Goal: Communication & Community: Answer question/provide support

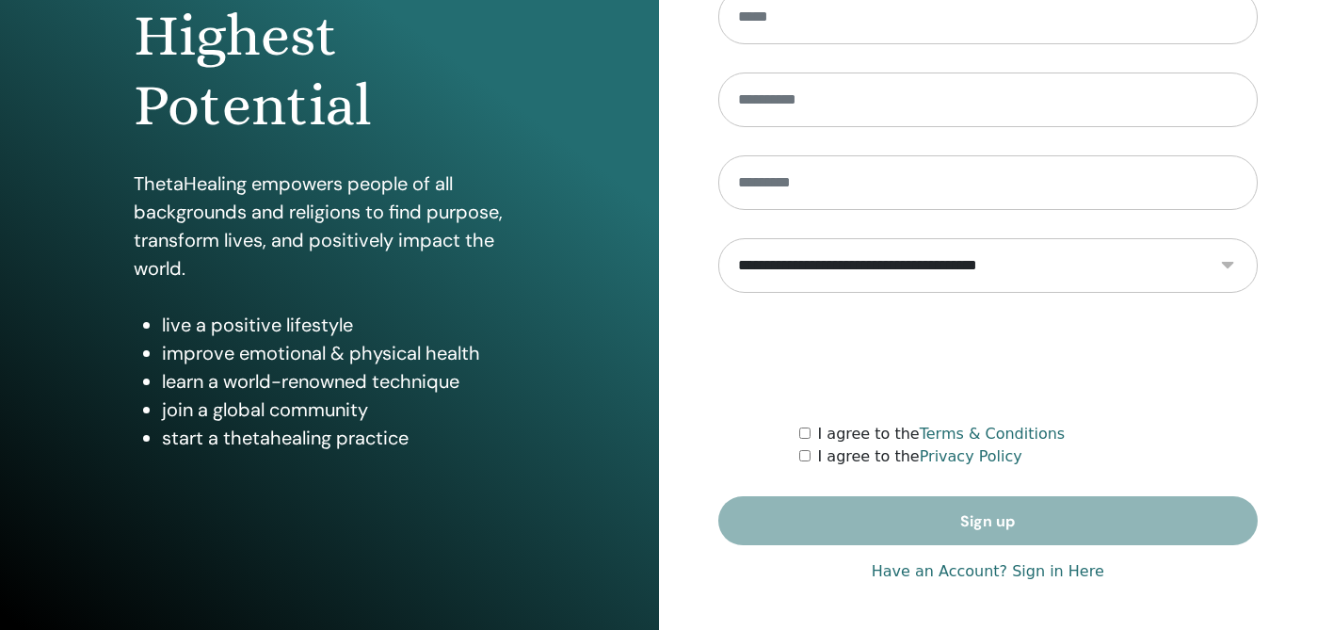
scroll to position [274, 0]
click at [1029, 573] on link "Have an Account? Sign in Here" at bounding box center [988, 571] width 233 height 23
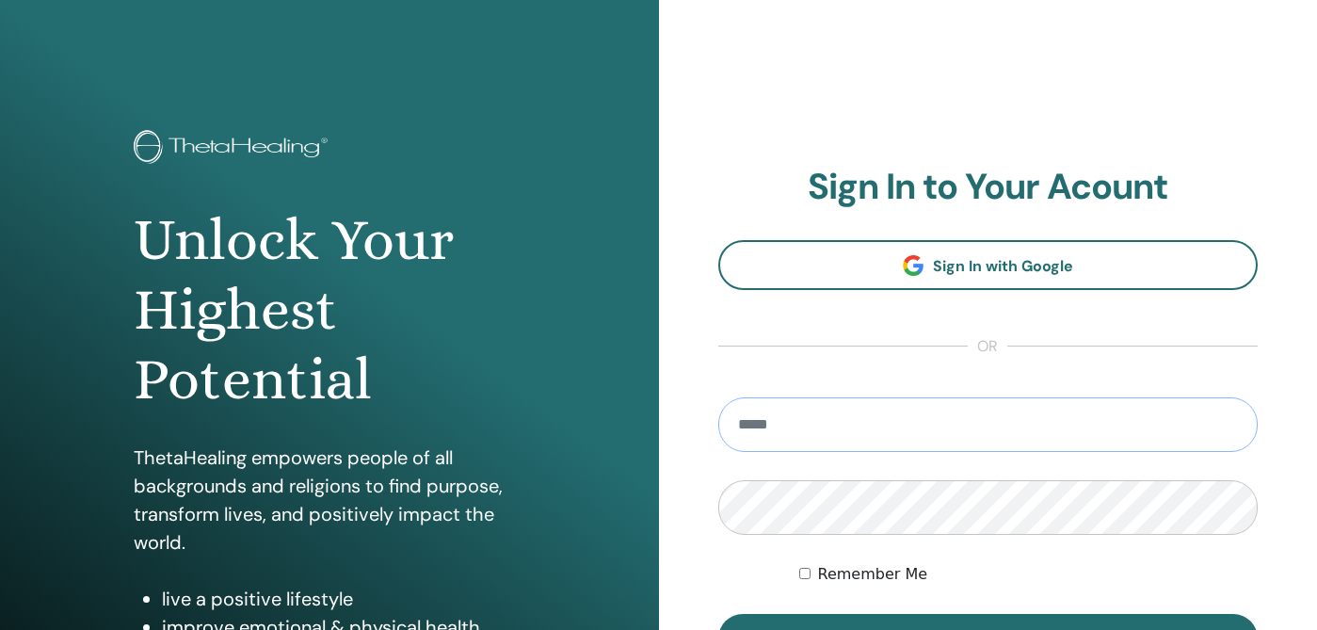
click at [921, 440] on input "email" at bounding box center [988, 424] width 541 height 55
type input "**********"
click at [988, 629] on button "Sign In" at bounding box center [988, 638] width 541 height 49
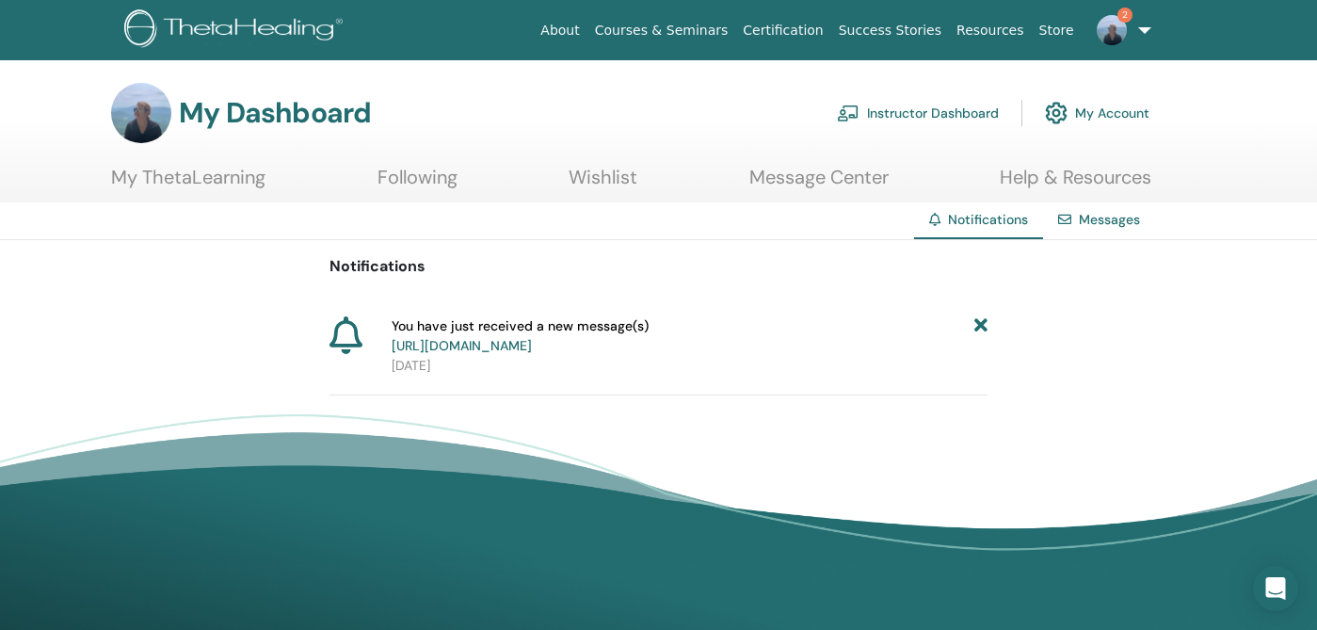
click at [532, 351] on link "https://member.thetahealing.com/message-center/messages/60628b95-1d65-44f2-854f…" at bounding box center [462, 345] width 140 height 17
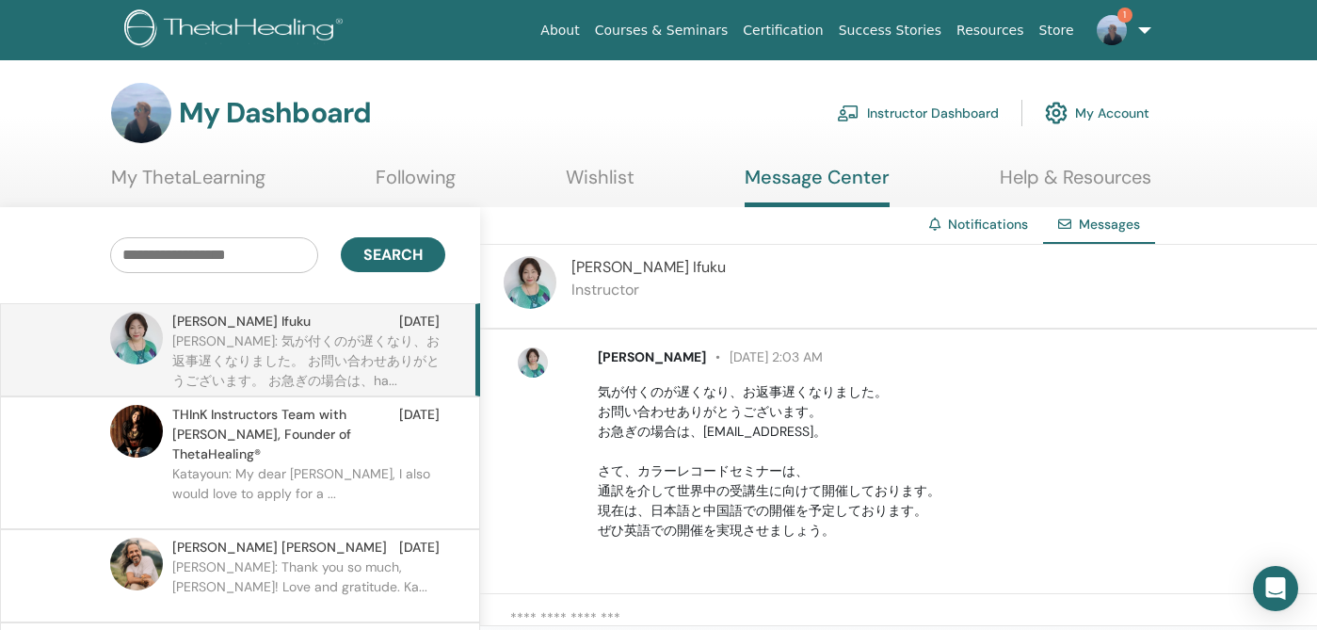
scroll to position [373, 0]
drag, startPoint x: 599, startPoint y: 390, endPoint x: 902, endPoint y: 553, distance: 344.2
click at [902, 553] on div "Katayoun Ara August 7 at 6:23 PM Hi Katsumi, I’m very interested in participati…" at bounding box center [898, 462] width 837 height 265
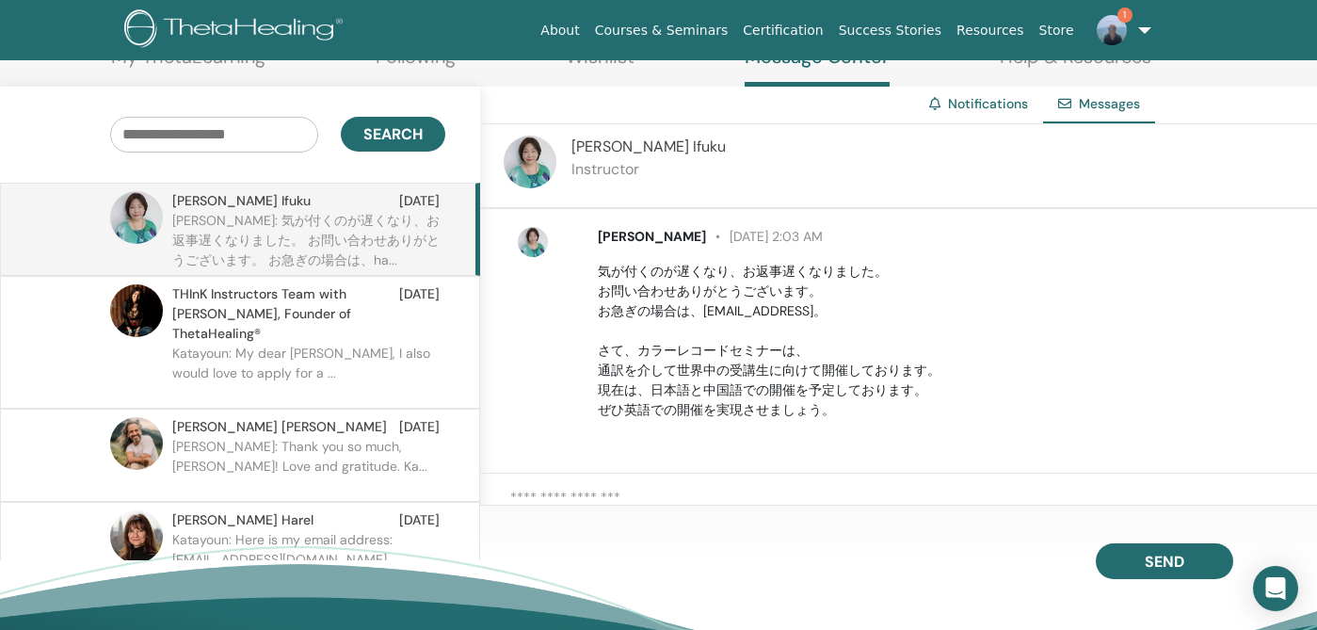
scroll to position [206, 0]
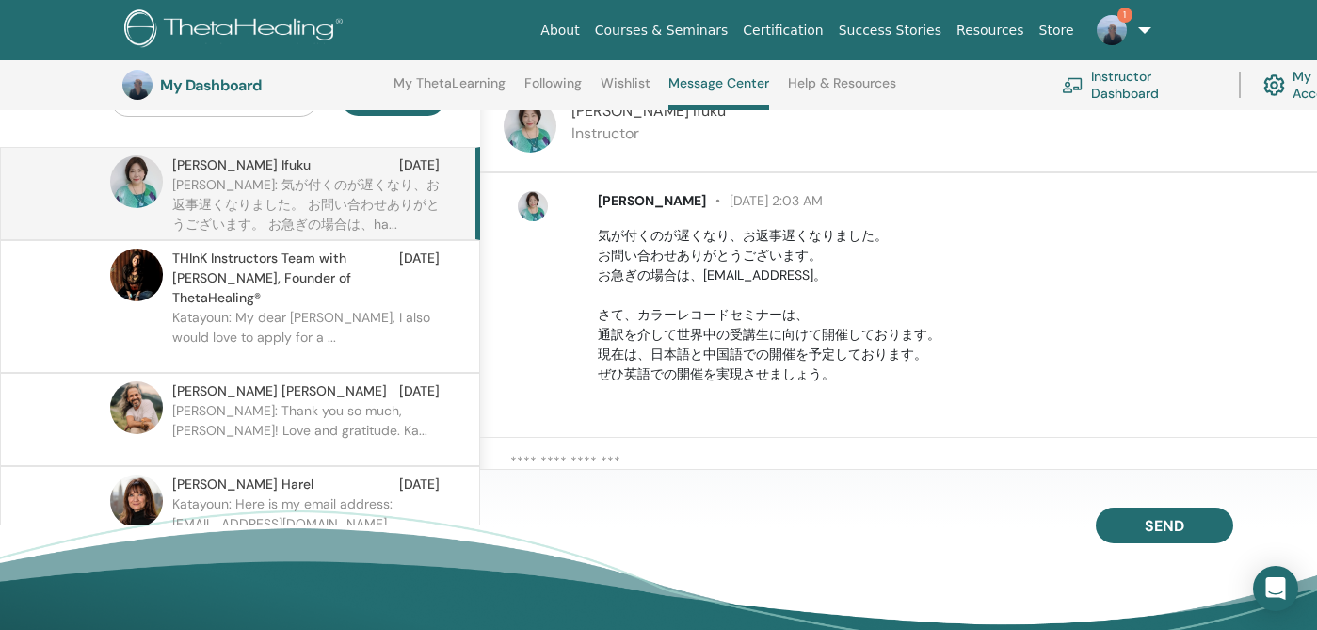
click at [593, 468] on textarea at bounding box center [913, 469] width 807 height 37
paste textarea "**********"
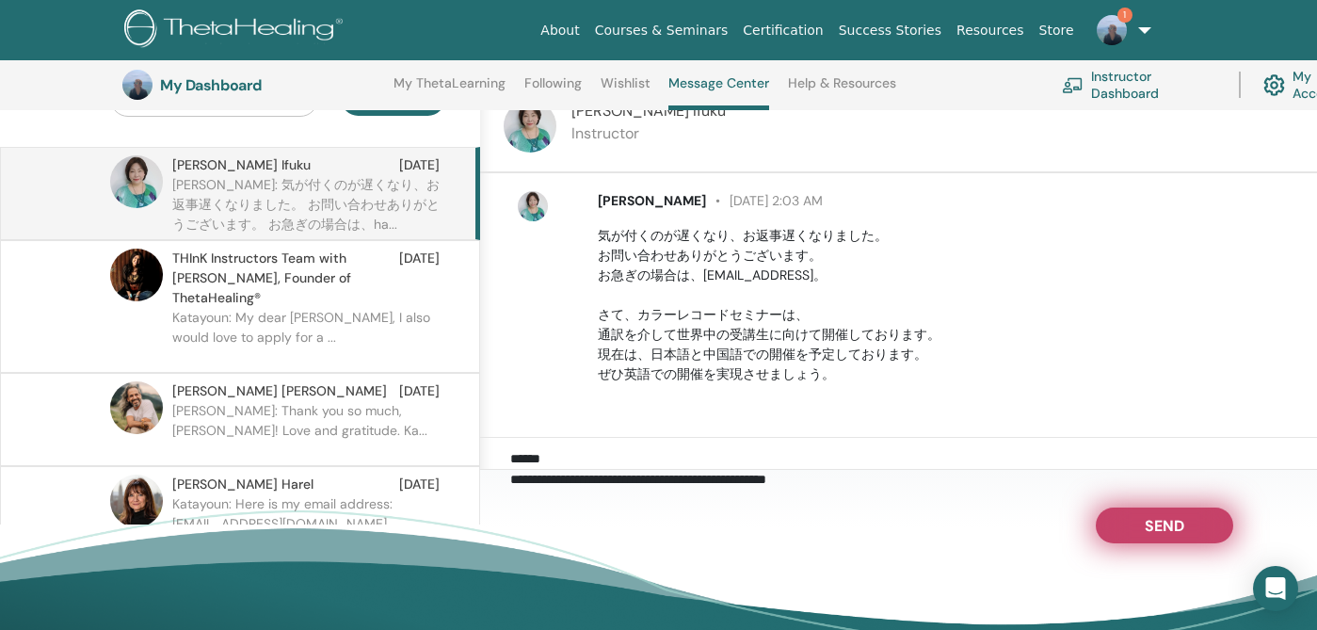
type textarea "**********"
click at [1185, 520] on span "Send" at bounding box center [1165, 522] width 40 height 13
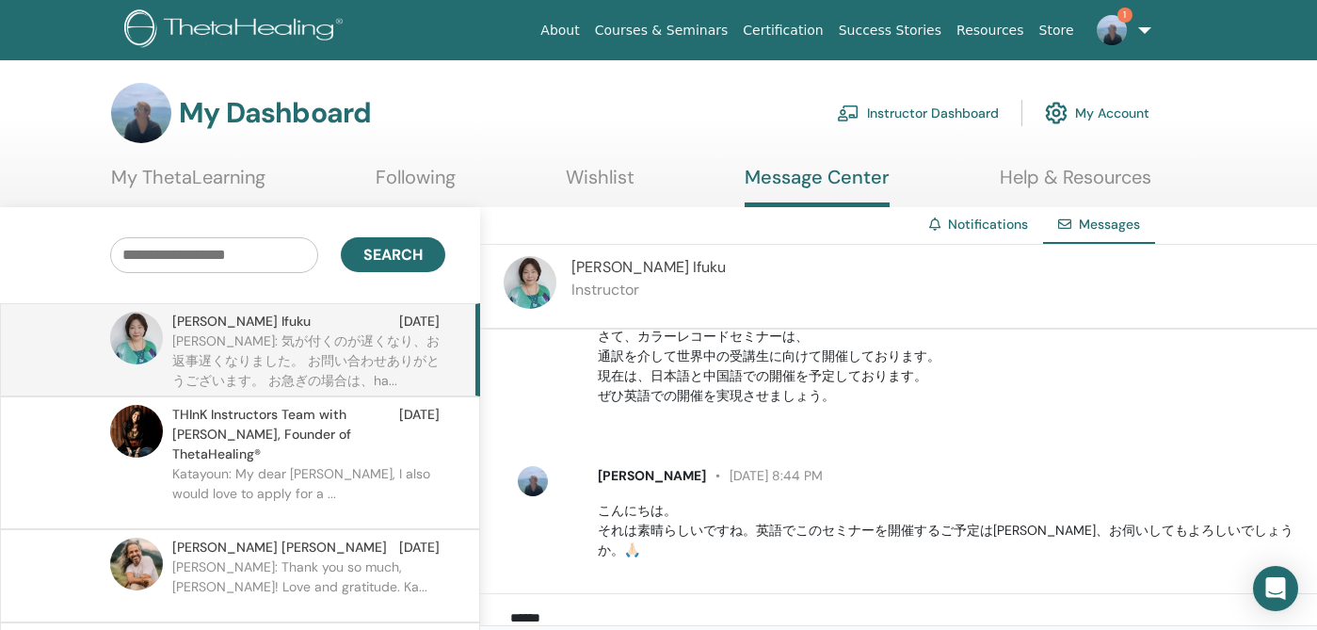
scroll to position [0, 0]
click at [1108, 34] on img at bounding box center [1112, 30] width 30 height 30
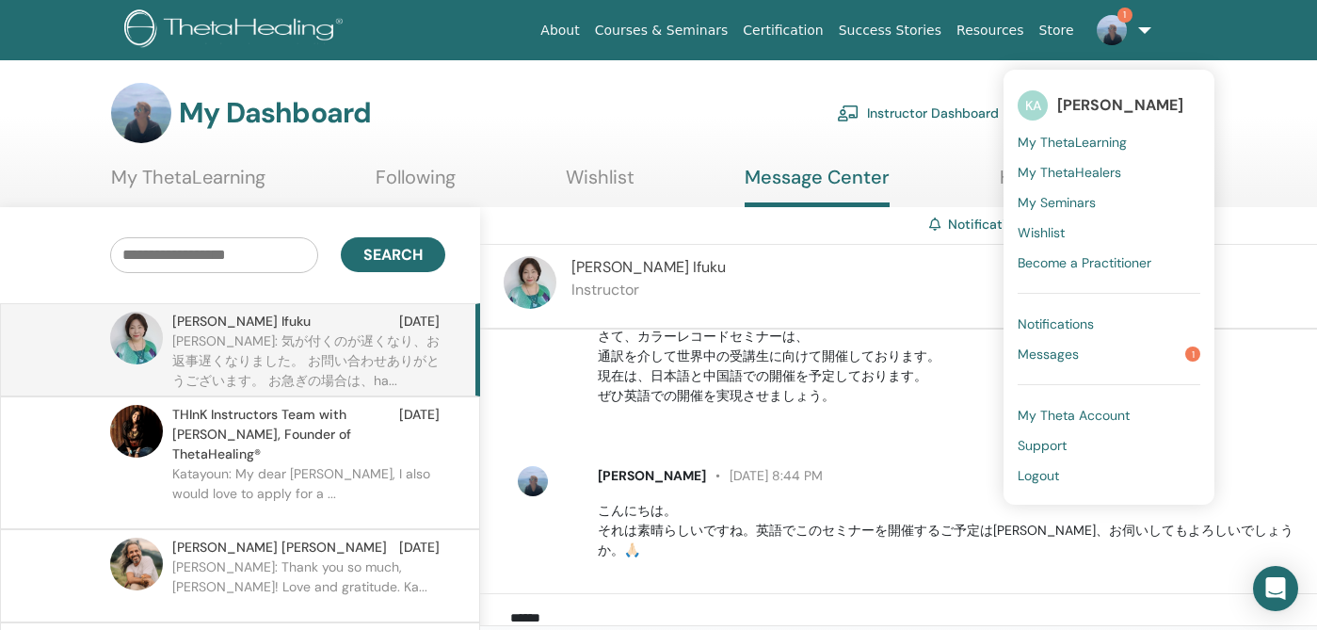
click at [1065, 354] on span "Messages" at bounding box center [1048, 354] width 61 height 17
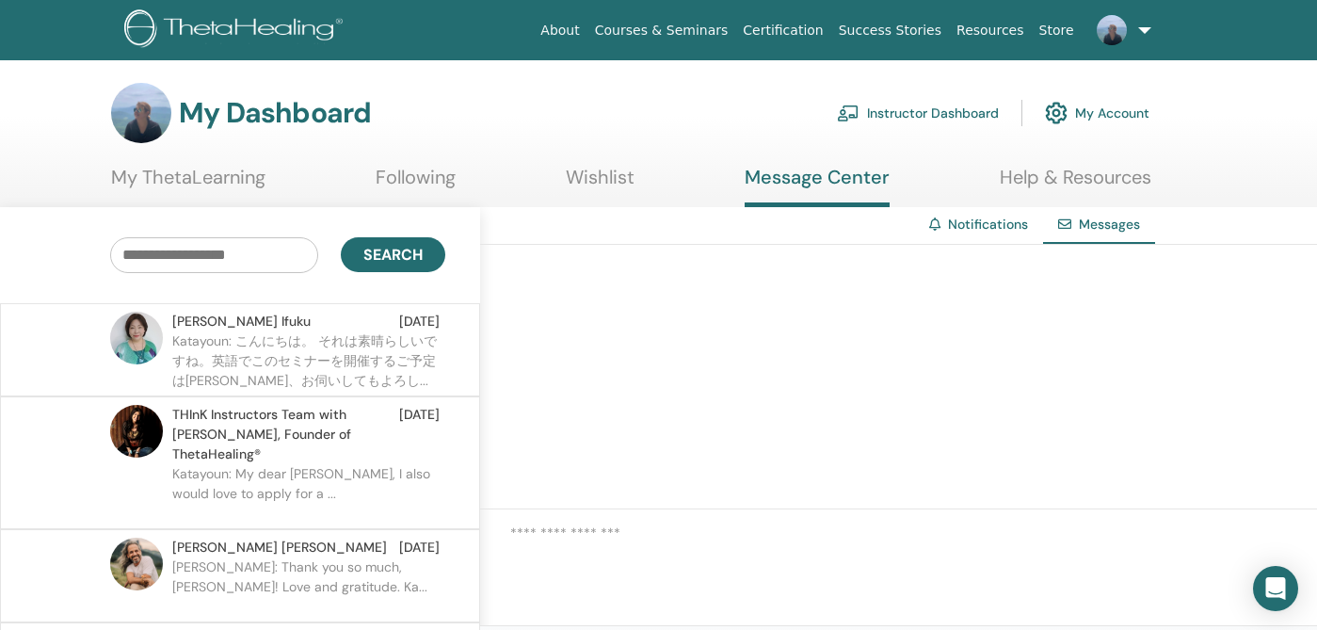
click at [192, 172] on link "My ThetaLearning" at bounding box center [188, 184] width 154 height 37
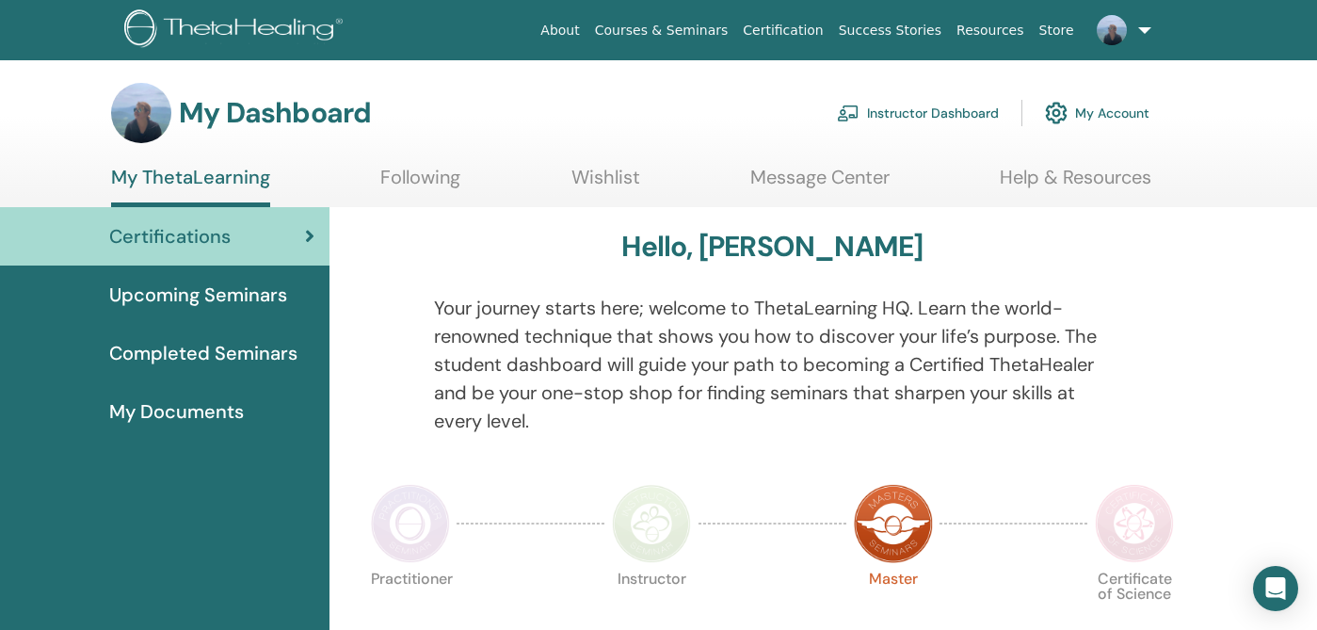
click at [669, 29] on link "Courses & Seminars" at bounding box center [662, 30] width 149 height 35
